Goal: Task Accomplishment & Management: Manage account settings

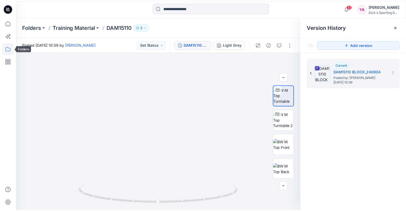
scroll to position [75, 0]
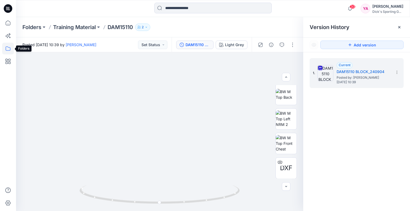
click at [8, 44] on icon at bounding box center [8, 49] width 12 height 12
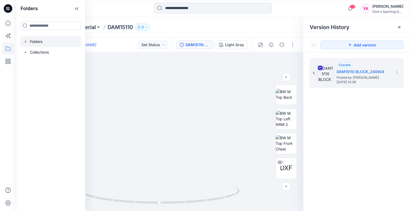
click at [35, 41] on div at bounding box center [50, 41] width 61 height 11
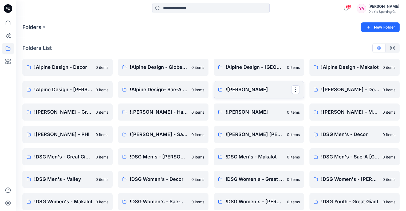
click at [270, 93] on p "![PERSON_NAME]" at bounding box center [259, 89] width 66 height 7
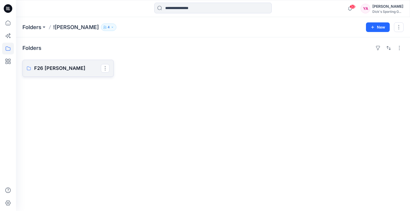
click at [84, 71] on p "F26 [PERSON_NAME]" at bounding box center [67, 68] width 67 height 7
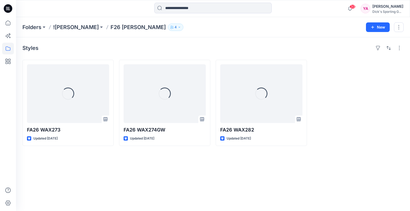
click at [175, 26] on p "4" at bounding box center [176, 27] width 2 height 6
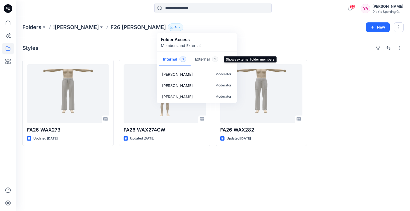
click at [196, 60] on button "External 1" at bounding box center [207, 60] width 32 height 14
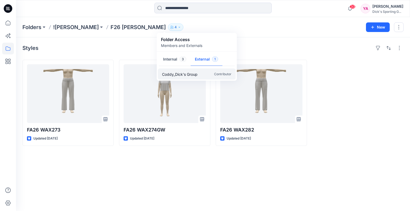
click at [194, 73] on p "Coddy_Dick's Group" at bounding box center [180, 74] width 36 height 6
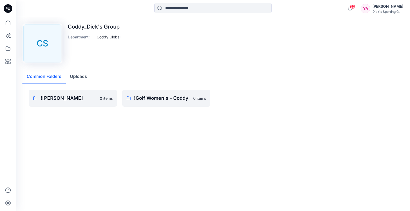
click at [157, 69] on div "CS Coddy_Dick's Group Department : Coddy Global Common Folders Uploads ![PERSON…" at bounding box center [213, 72] width 394 height 111
click at [100, 68] on div "CS Coddy_Dick's Group Department : Coddy Global Common Folders Uploads ![PERSON…" at bounding box center [213, 72] width 394 height 111
click at [390, 8] on div "[PERSON_NAME]" at bounding box center [387, 6] width 31 height 6
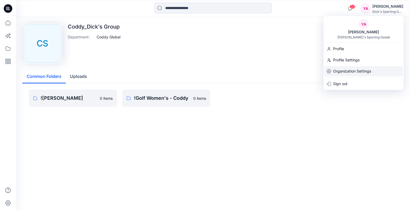
click at [358, 69] on p "Organization Settings" at bounding box center [352, 71] width 38 height 10
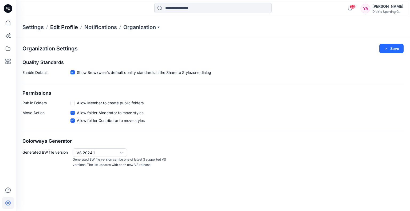
click at [65, 26] on p "Edit Profile" at bounding box center [64, 26] width 28 height 7
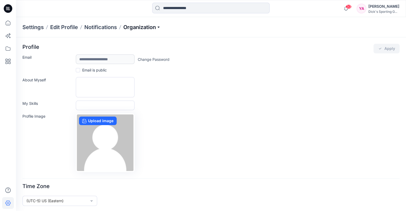
click at [142, 29] on p "Organization" at bounding box center [141, 26] width 37 height 7
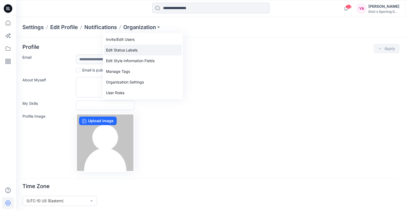
click at [138, 48] on link "Edit Status Labels" at bounding box center [143, 50] width 78 height 11
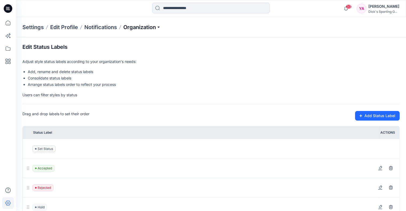
click at [131, 28] on p "Organization" at bounding box center [141, 26] width 37 height 7
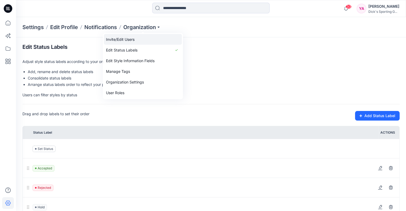
click at [130, 41] on link "Invite/Edit Users" at bounding box center [143, 39] width 78 height 11
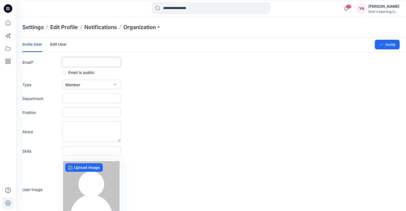
click at [82, 60] on input "text" at bounding box center [91, 62] width 59 height 10
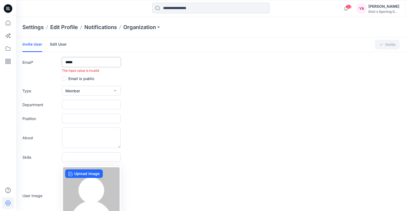
click at [85, 64] on input "*****" at bounding box center [91, 62] width 59 height 10
type input "*****"
click at [119, 92] on button "Member" at bounding box center [91, 91] width 59 height 10
click at [95, 102] on button "External" at bounding box center [91, 103] width 57 height 11
click at [96, 62] on input "*****" at bounding box center [91, 62] width 59 height 10
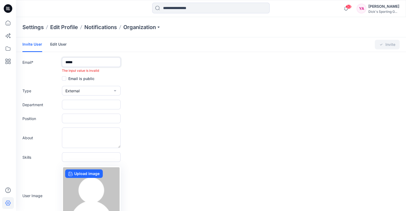
drag, startPoint x: 96, startPoint y: 62, endPoint x: 36, endPoint y: 61, distance: 60.1
click at [36, 61] on div "Email * ***** The input value is invalid" at bounding box center [210, 65] width 377 height 16
click at [63, 49] on link "Edit User" at bounding box center [58, 44] width 17 height 14
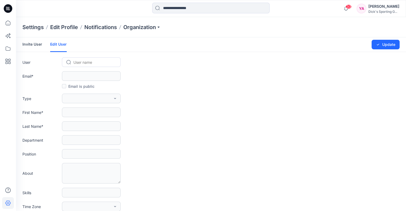
click at [81, 59] on div at bounding box center [94, 62] width 42 height 7
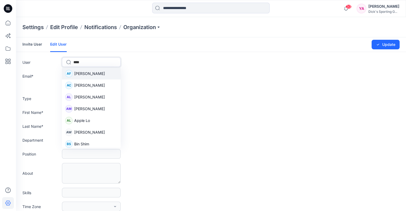
type input "*****"
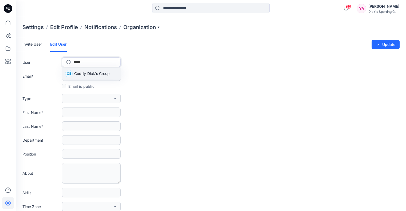
click at [99, 75] on span "Coddy_Dick's Group" at bounding box center [92, 74] width 36 height 6
type input "**********"
type input "*****"
type input "**********"
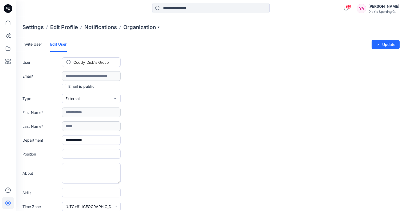
click at [140, 69] on form "**********" at bounding box center [211, 176] width 390 height 278
click at [141, 82] on form "**********" at bounding box center [211, 176] width 390 height 278
click at [94, 63] on div at bounding box center [94, 62] width 42 height 7
click at [113, 62] on div at bounding box center [94, 62] width 42 height 7
click at [113, 58] on div "Coddy_Dick's Group" at bounding box center [94, 62] width 43 height 8
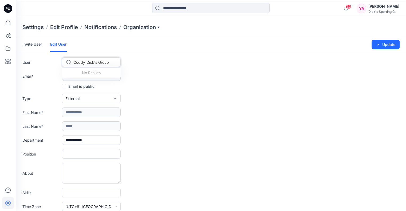
click at [136, 66] on div "User Use Up and Down to choose options, press Enter to select the currently foc…" at bounding box center [210, 62] width 377 height 10
click at [42, 78] on label "Email *" at bounding box center [40, 76] width 37 height 6
click at [9, 46] on icon at bounding box center [8, 49] width 12 height 12
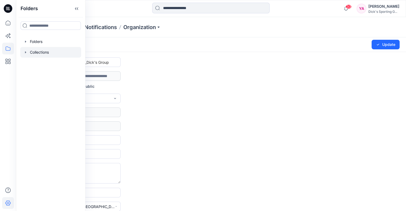
click at [44, 52] on div at bounding box center [50, 52] width 61 height 11
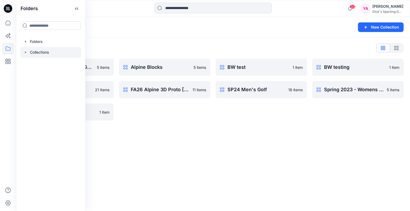
click at [203, 115] on div "Alpine Blocks 5 items FA26 Alpine 3D Proto [DATE] 11 items" at bounding box center [164, 90] width 91 height 62
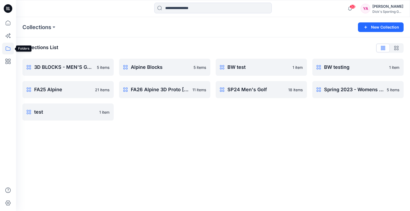
click at [9, 46] on icon at bounding box center [8, 49] width 12 height 12
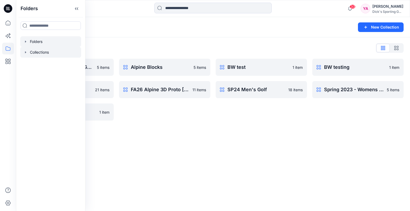
click at [60, 39] on div at bounding box center [50, 41] width 61 height 11
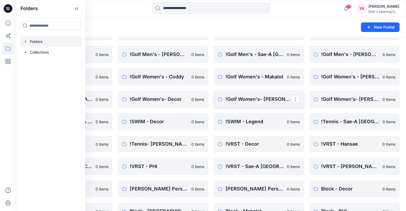
scroll to position [214, 0]
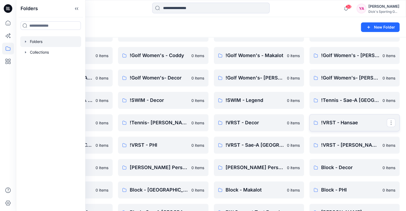
click at [355, 123] on p "!VRST - Hansae" at bounding box center [354, 122] width 66 height 7
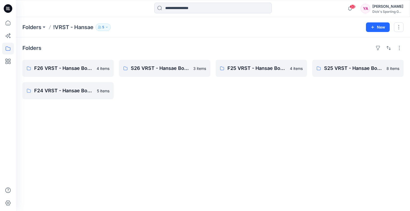
click at [100, 25] on button "5" at bounding box center [103, 26] width 15 height 7
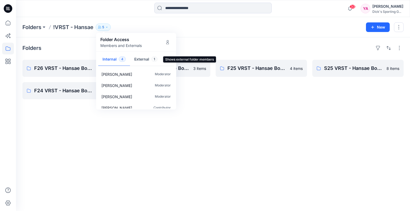
click at [142, 60] on button "External 1" at bounding box center [146, 60] width 32 height 14
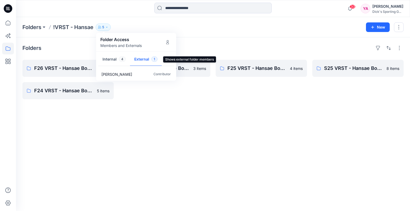
click at [148, 58] on button "External 1" at bounding box center [146, 60] width 32 height 14
click at [387, 10] on div "Dick's Sporting G..." at bounding box center [387, 12] width 31 height 4
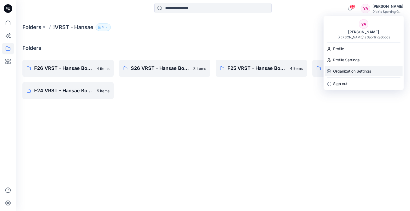
click at [354, 69] on p "Organization Settings" at bounding box center [352, 71] width 38 height 10
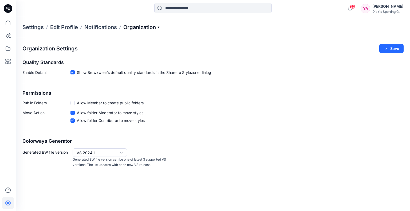
click at [147, 28] on p "Organization" at bounding box center [141, 26] width 37 height 7
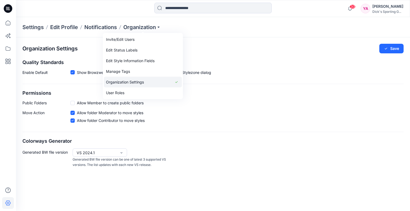
click at [143, 84] on link "Organization Settings" at bounding box center [143, 82] width 78 height 11
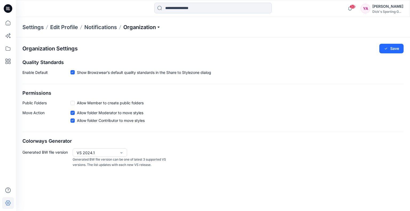
click at [145, 27] on p "Organization" at bounding box center [141, 26] width 37 height 7
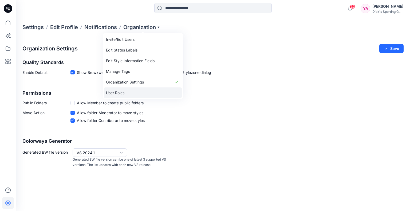
click at [120, 91] on link "User Roles" at bounding box center [143, 93] width 78 height 11
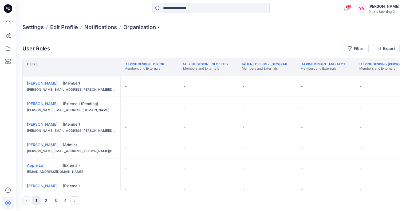
drag, startPoint x: 45, startPoint y: 190, endPoint x: 105, endPoint y: 195, distance: 60.5
click at [105, 195] on div "User Roles Filter Export Users !Alpine Design - Decor Members and Externals !Al…" at bounding box center [211, 124] width 390 height 174
click at [45, 203] on button "2" at bounding box center [46, 200] width 9 height 9
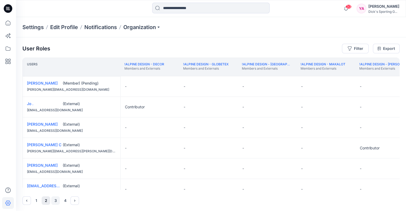
click at [54, 202] on button "3" at bounding box center [55, 200] width 9 height 9
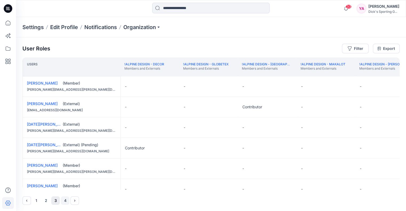
click at [62, 202] on button "4" at bounding box center [65, 200] width 9 height 9
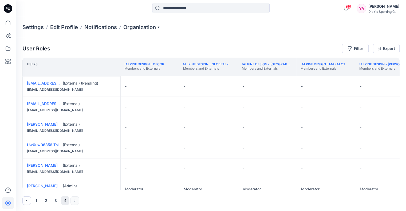
click at [72, 202] on div "1 2 3 4" at bounding box center [210, 200] width 377 height 9
click at [35, 200] on button "1" at bounding box center [36, 200] width 9 height 9
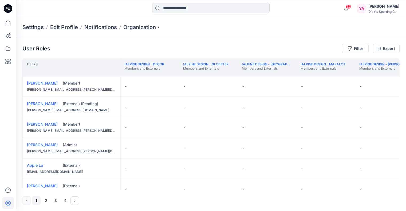
click at [35, 200] on div "1 2 3 4" at bounding box center [210, 200] width 377 height 9
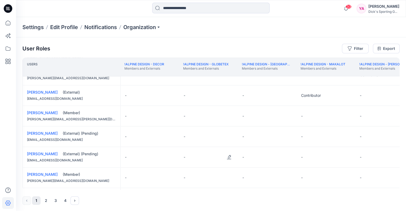
scroll to position [192, 0]
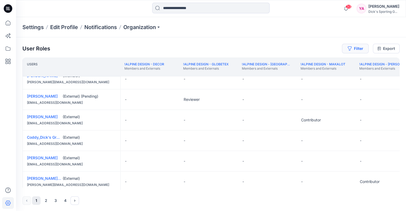
click at [358, 49] on button "Filter" at bounding box center [355, 49] width 27 height 10
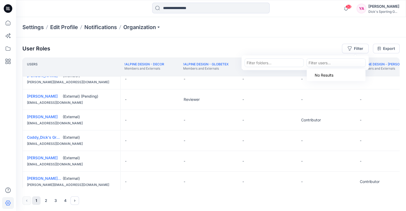
click at [318, 62] on div at bounding box center [336, 63] width 55 height 7
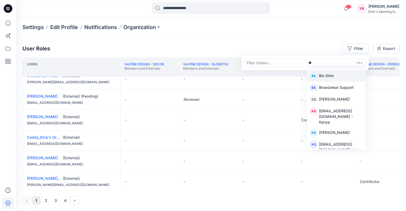
type input "***"
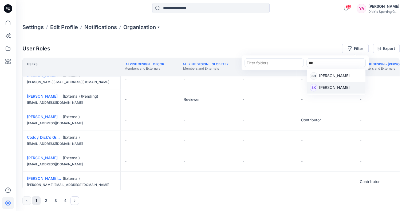
click at [328, 87] on p "[PERSON_NAME]" at bounding box center [334, 88] width 31 height 7
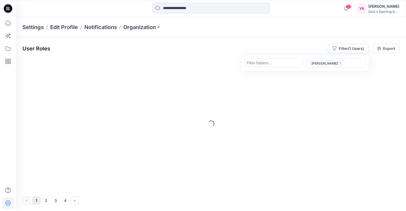
scroll to position [0, 0]
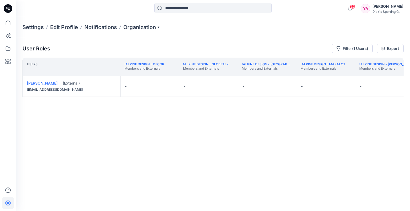
drag, startPoint x: 79, startPoint y: 92, endPoint x: 32, endPoint y: 90, distance: 46.8
click at [32, 90] on div "[EMAIL_ADDRESS][DOMAIN_NAME]" at bounding box center [71, 89] width 89 height 5
drag, startPoint x: 74, startPoint y: 89, endPoint x: 27, endPoint y: 91, distance: 47.3
click at [27, 91] on div "[PERSON_NAME] (External) [EMAIL_ADDRESS][DOMAIN_NAME]" at bounding box center [72, 86] width 98 height 20
copy div "[EMAIL_ADDRESS][DOMAIN_NAME]"
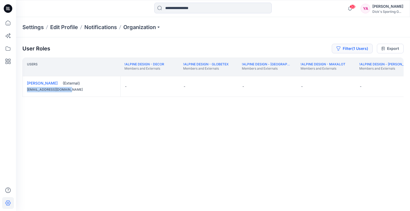
click at [361, 48] on button "Filter (1 Users)" at bounding box center [352, 49] width 41 height 10
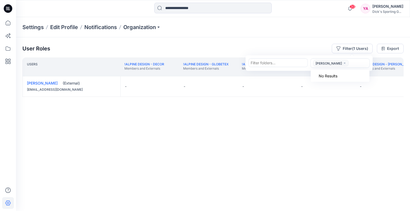
click at [343, 62] on icon "close" at bounding box center [344, 63] width 3 height 3
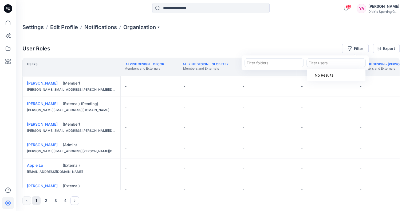
click at [273, 60] on div at bounding box center [274, 63] width 55 height 7
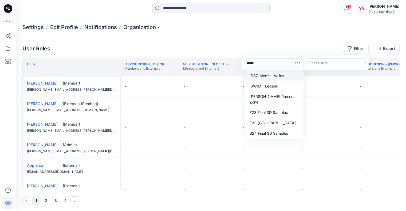
type input "******"
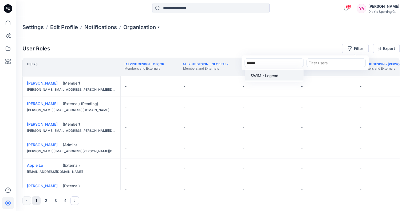
click at [278, 73] on div "!SWIM - Legend" at bounding box center [274, 75] width 52 height 6
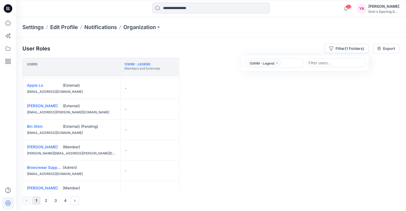
scroll to position [133, 0]
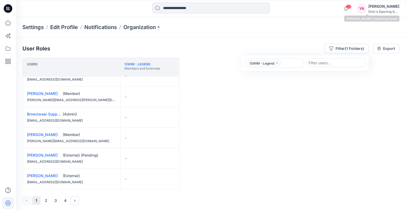
click at [381, 7] on div "[PERSON_NAME]" at bounding box center [383, 6] width 31 height 6
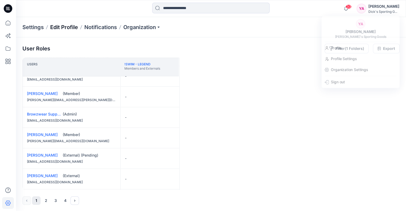
click at [67, 27] on p "Edit Profile" at bounding box center [64, 26] width 28 height 7
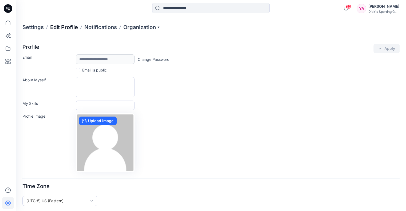
click at [68, 29] on p "Edit Profile" at bounding box center [64, 26] width 28 height 7
click at [156, 40] on div "**********" at bounding box center [211, 124] width 390 height 175
click at [196, 57] on div "**********" at bounding box center [210, 59] width 377 height 10
click at [132, 27] on p "Organization" at bounding box center [141, 26] width 37 height 7
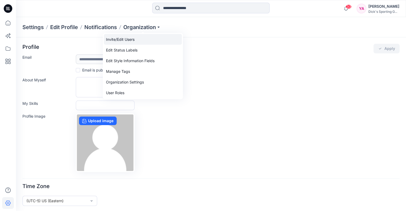
click at [133, 41] on link "Invite/Edit Users" at bounding box center [143, 39] width 78 height 11
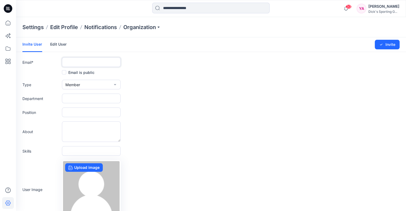
click at [93, 63] on input "text" at bounding box center [91, 62] width 59 height 10
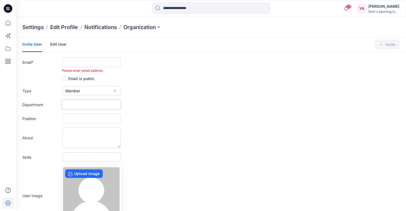
click at [98, 101] on input "text" at bounding box center [91, 105] width 59 height 10
type input "******"
click at [136, 93] on div "Type Member External Member Admin" at bounding box center [210, 91] width 377 height 10
drag, startPoint x: 86, startPoint y: 107, endPoint x: 56, endPoint y: 100, distance: 31.9
click at [56, 103] on div "Department ******" at bounding box center [210, 105] width 377 height 10
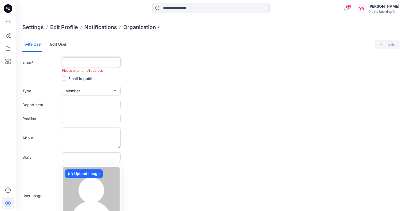
click at [82, 60] on input "text" at bounding box center [91, 62] width 59 height 10
type input "******"
drag, startPoint x: 140, startPoint y: 69, endPoint x: 146, endPoint y: 69, distance: 5.3
click at [141, 69] on div "The input value is invalid" at bounding box center [210, 70] width 377 height 5
click at [148, 71] on div "The input value is invalid" at bounding box center [210, 70] width 377 height 5
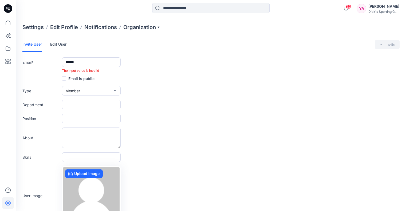
click at [58, 44] on link "Edit User" at bounding box center [58, 44] width 17 height 14
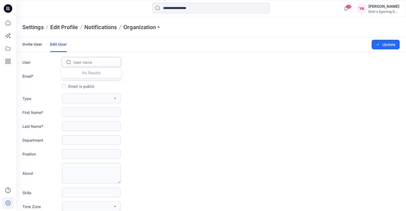
click at [81, 62] on div at bounding box center [94, 62] width 42 height 7
type input "******"
drag, startPoint x: 86, startPoint y: 63, endPoint x: 57, endPoint y: 65, distance: 29.2
click at [57, 65] on div "User User name" at bounding box center [210, 62] width 377 height 10
click at [90, 59] on div at bounding box center [94, 62] width 42 height 7
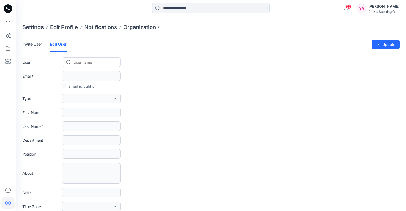
click at [167, 112] on div "First Name *" at bounding box center [210, 113] width 377 height 10
click at [140, 27] on p "Organization" at bounding box center [141, 26] width 37 height 7
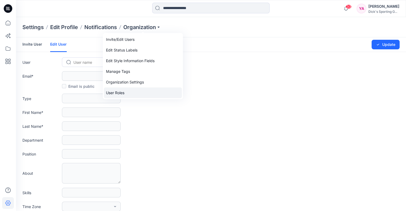
click at [116, 92] on link "User Roles" at bounding box center [143, 93] width 78 height 11
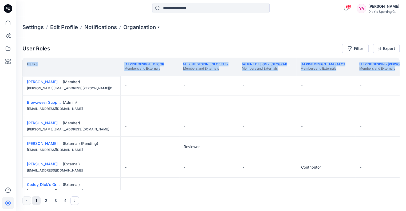
drag, startPoint x: 36, startPoint y: 188, endPoint x: 54, endPoint y: 190, distance: 18.2
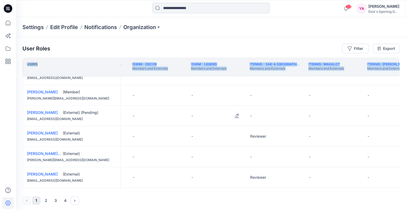
scroll to position [379, 2694]
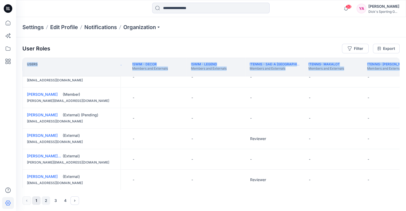
click at [46, 201] on button "2" at bounding box center [46, 200] width 9 height 9
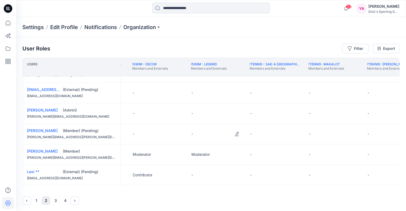
scroll to position [406, 2694]
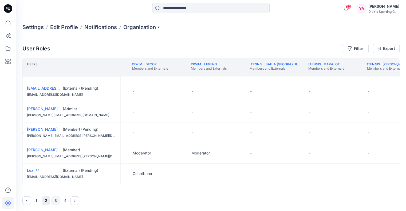
click at [55, 203] on button "3" at bounding box center [55, 200] width 9 height 9
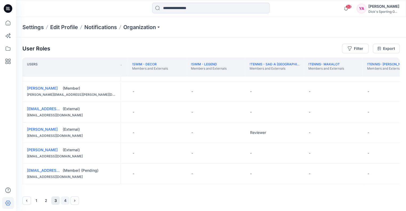
click at [65, 202] on button "4" at bounding box center [65, 200] width 9 height 9
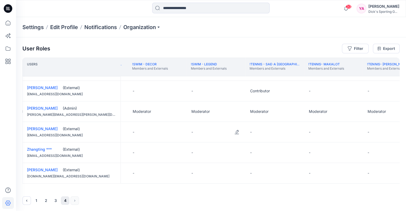
scroll to position [0, 2694]
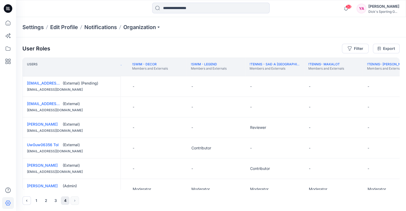
click at [317, 19] on div "Settings Edit Profile Notifications Organization" at bounding box center [211, 27] width 390 height 20
click at [317, 25] on div "Settings Edit Profile Notifications Organization" at bounding box center [211, 27] width 390 height 20
click at [6, 48] on icon at bounding box center [8, 48] width 5 height 4
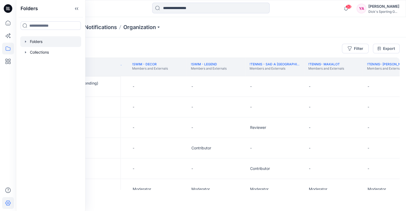
click at [45, 41] on div at bounding box center [50, 41] width 61 height 11
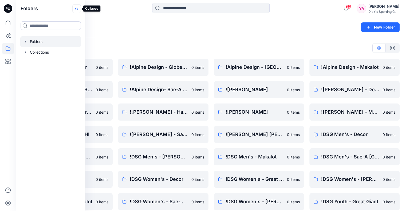
click at [76, 7] on icon at bounding box center [76, 8] width 9 height 9
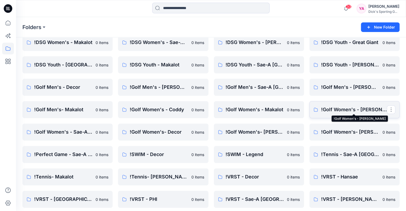
scroll to position [160, 0]
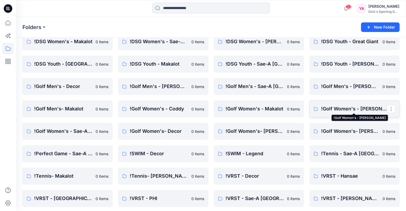
click at [372, 108] on p "!Golf Women's - [PERSON_NAME]" at bounding box center [354, 108] width 66 height 7
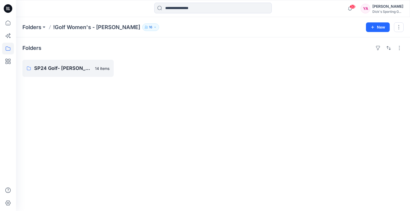
click at [153, 26] on icon "button" at bounding box center [154, 27] width 3 height 3
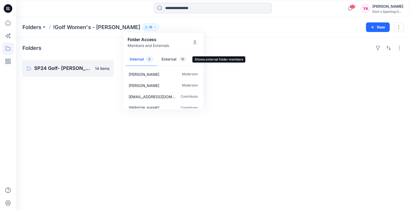
click at [172, 60] on button "External 10" at bounding box center [174, 60] width 34 height 14
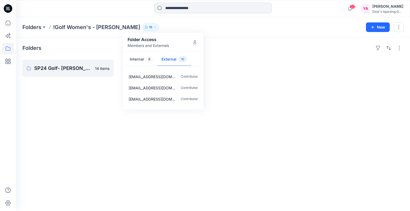
scroll to position [72, 0]
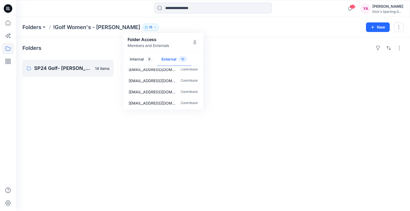
click at [228, 78] on div "Folders SP24 Golf- [PERSON_NAME] Board 14 items" at bounding box center [213, 124] width 394 height 174
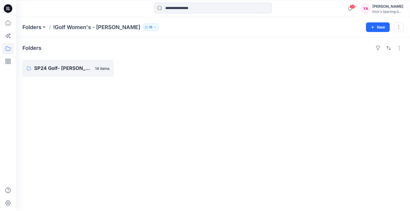
click at [153, 28] on icon "button" at bounding box center [154, 27] width 3 height 3
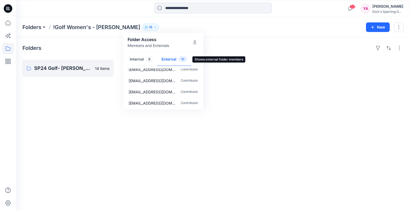
click at [169, 55] on button "External 10" at bounding box center [174, 60] width 34 height 14
click at [197, 40] on button "Manage Users" at bounding box center [195, 42] width 9 height 9
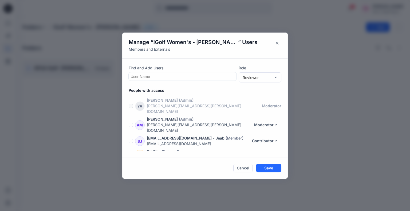
scroll to position [158, 0]
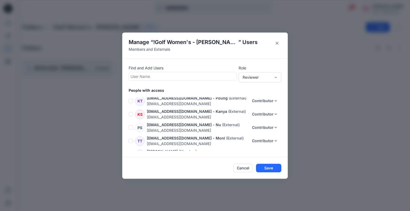
drag, startPoint x: 288, startPoint y: 139, endPoint x: 290, endPoint y: 126, distance: 13.2
click at [290, 126] on div "Manage “ !Golf Women's - [PERSON_NAME] ” Users Members and Externals Find and A…" at bounding box center [205, 105] width 410 height 211
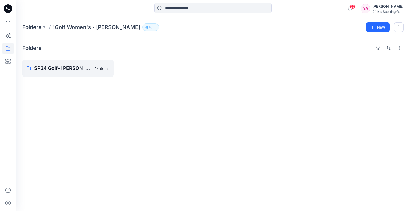
click at [142, 30] on button "16" at bounding box center [150, 26] width 17 height 7
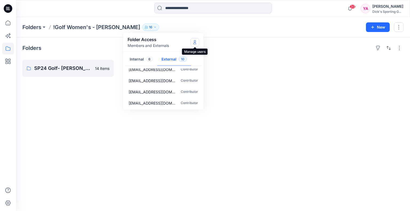
click at [197, 41] on button "Manage Users" at bounding box center [195, 42] width 9 height 9
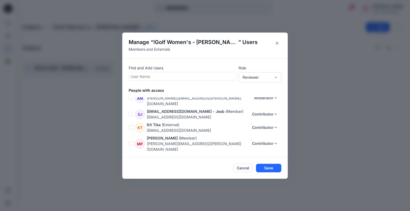
scroll to position [0, 0]
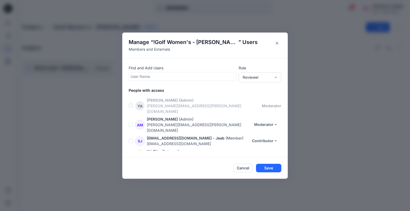
click at [301, 36] on div "Manage “ !Golf Women's - [PERSON_NAME] ” Users Members and Externals Find and A…" at bounding box center [205, 105] width 410 height 211
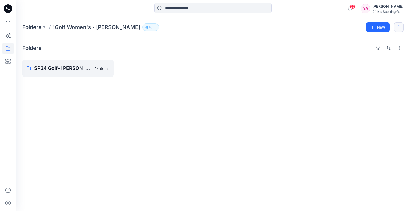
click at [401, 27] on button "button" at bounding box center [399, 27] width 10 height 10
click at [368, 60] on p "Manage Users" at bounding box center [367, 60] width 25 height 6
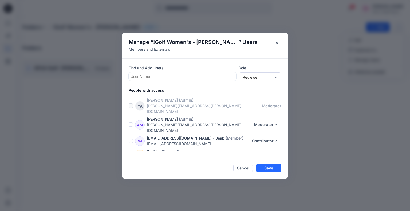
scroll to position [27, 0]
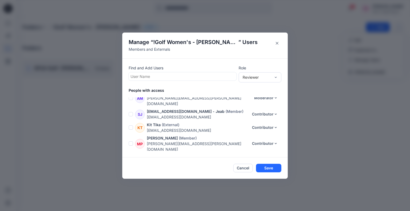
click at [341, 117] on div "Manage “ !Golf Women's - [PERSON_NAME] ” Users Members and Externals Find and A…" at bounding box center [205, 105] width 410 height 211
